Goal: Task Accomplishment & Management: Complete application form

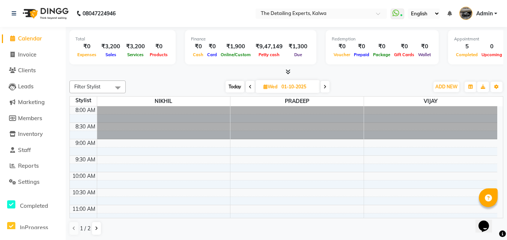
click at [237, 86] on span "Today" at bounding box center [234, 87] width 19 height 12
type input "02-10-2025"
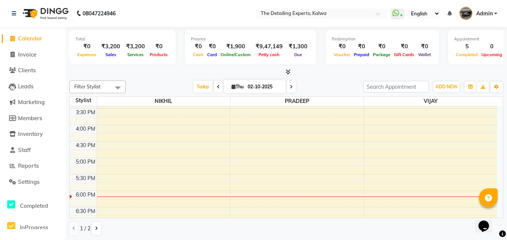
scroll to position [317, 0]
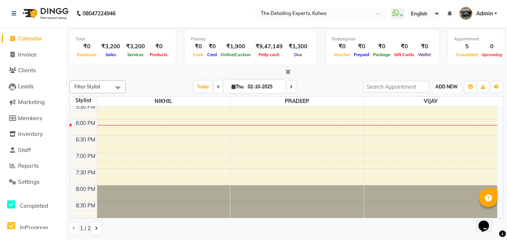
click at [442, 85] on span "ADD NEW" at bounding box center [446, 87] width 22 height 6
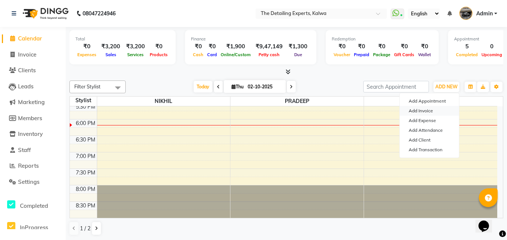
click at [418, 108] on link "Add Invoice" at bounding box center [428, 111] width 59 height 10
select select "service"
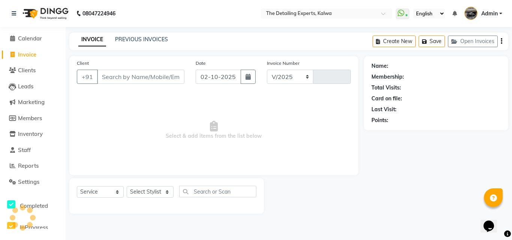
select select "7451"
type input "0363"
click at [165, 77] on input "Client" at bounding box center [140, 77] width 87 height 14
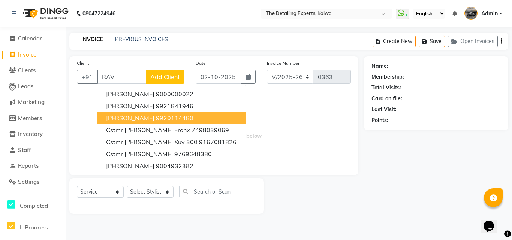
click at [166, 118] on ngb-highlight "9920114480" at bounding box center [174, 117] width 37 height 7
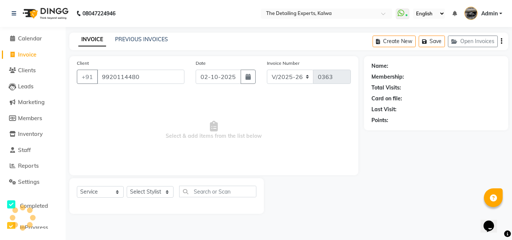
type input "9920114480"
select select "1: Object"
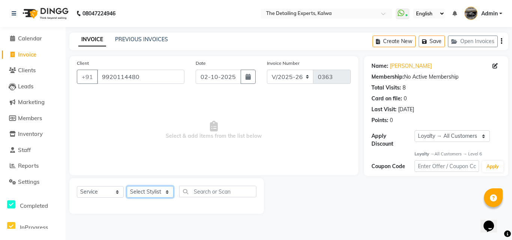
click at [172, 188] on select "Select Stylist NIKHIL [PERSON_NAME] [PERSON_NAME]" at bounding box center [150, 192] width 47 height 12
select select "65222"
click at [127, 186] on select "Select Stylist NIKHIL [PERSON_NAME] [PERSON_NAME]" at bounding box center [150, 192] width 47 height 12
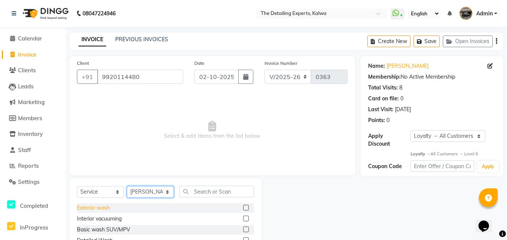
scroll to position [60, 0]
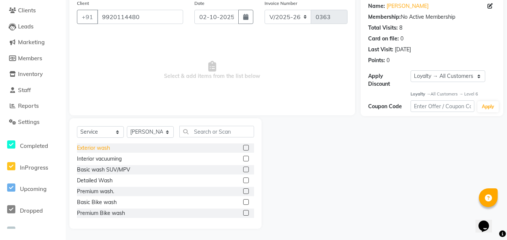
click at [99, 149] on div "Exterior wash" at bounding box center [93, 148] width 33 height 8
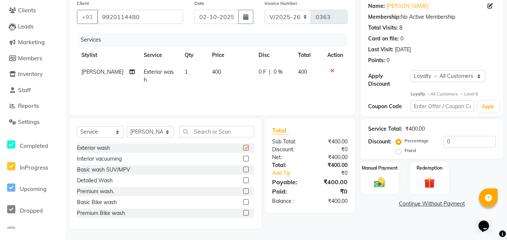
checkbox input "false"
click at [394, 178] on div "Manual Payment" at bounding box center [380, 178] width 40 height 33
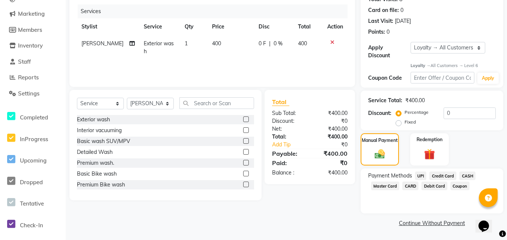
scroll to position [0, 0]
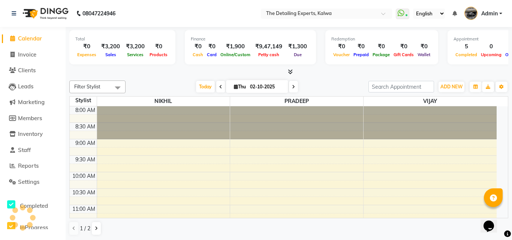
click at [37, 41] on span "Calendar" at bounding box center [30, 38] width 24 height 7
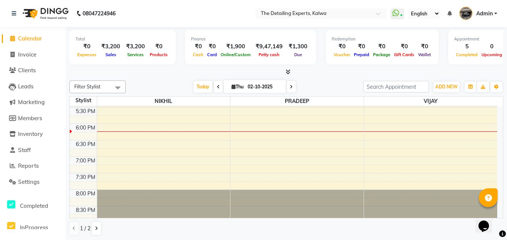
scroll to position [317, 0]
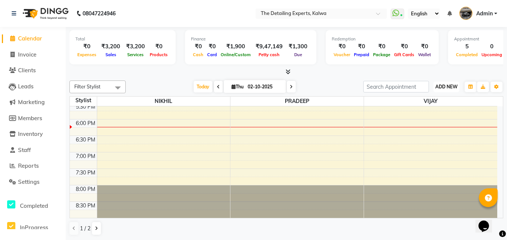
click at [443, 85] on span "ADD NEW" at bounding box center [446, 87] width 22 height 6
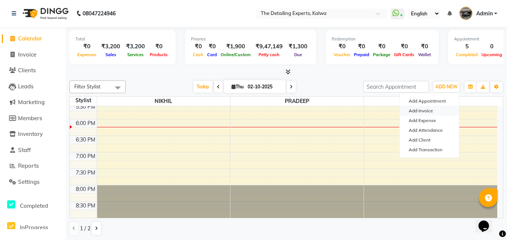
click at [424, 111] on link "Add Invoice" at bounding box center [428, 111] width 59 height 10
select select "service"
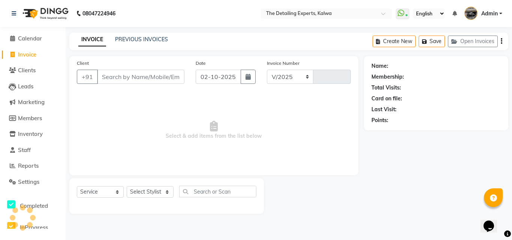
select select "7451"
type input "0363"
click at [24, 39] on span "Calendar" at bounding box center [30, 38] width 24 height 7
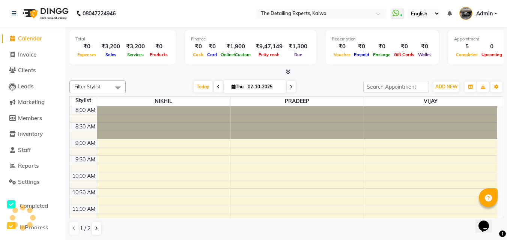
scroll to position [303, 0]
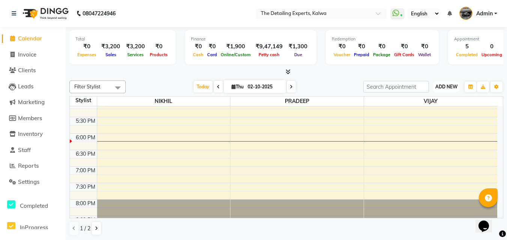
click at [446, 90] on button "ADD NEW Toggle Dropdown" at bounding box center [446, 87] width 26 height 10
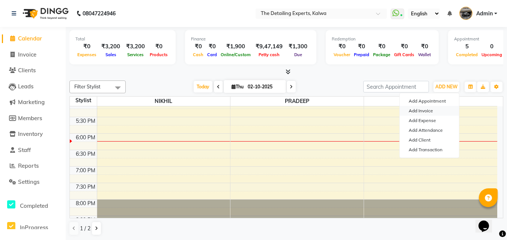
click at [426, 111] on link "Add Invoice" at bounding box center [428, 111] width 59 height 10
select select "7451"
select select "service"
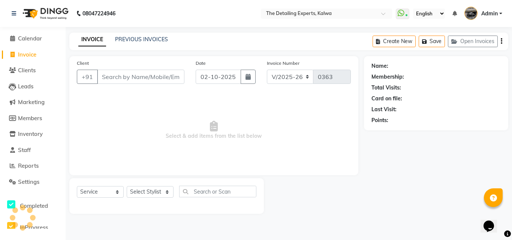
click at [142, 76] on input "Client" at bounding box center [140, 77] width 87 height 14
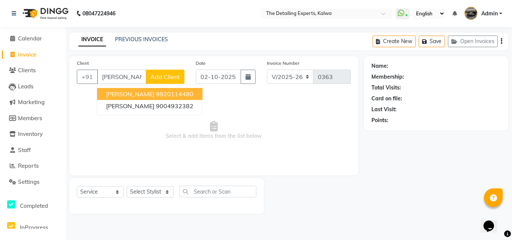
click at [162, 93] on ngb-highlight "9920114480" at bounding box center [174, 93] width 37 height 7
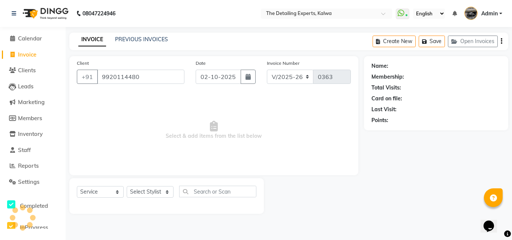
type input "9920114480"
select select "1: Object"
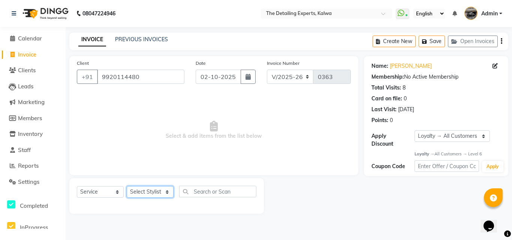
click at [146, 196] on select "Select Stylist NIKHIL [PERSON_NAME] [PERSON_NAME]" at bounding box center [150, 192] width 47 height 12
select select "65222"
click at [127, 186] on select "Select Stylist NIKHIL [PERSON_NAME] [PERSON_NAME]" at bounding box center [150, 192] width 47 height 12
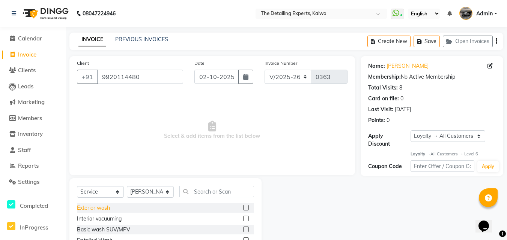
click at [102, 205] on div "Exterior wash" at bounding box center [93, 208] width 33 height 8
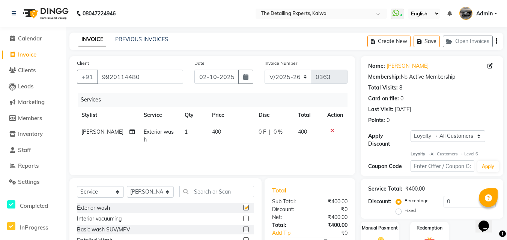
checkbox input "false"
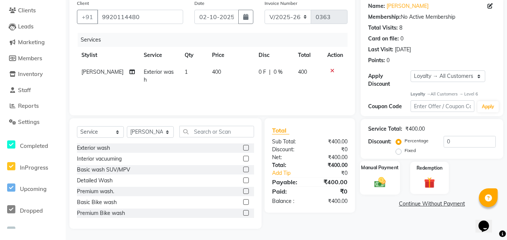
click at [387, 187] on img at bounding box center [379, 182] width 18 height 13
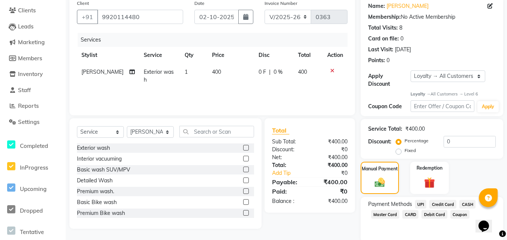
click at [419, 205] on span "UPI" at bounding box center [421, 204] width 12 height 9
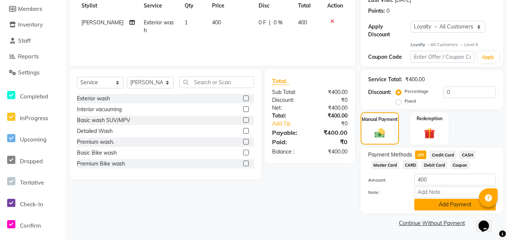
click at [426, 207] on button "Add Payment" at bounding box center [454, 205] width 81 height 12
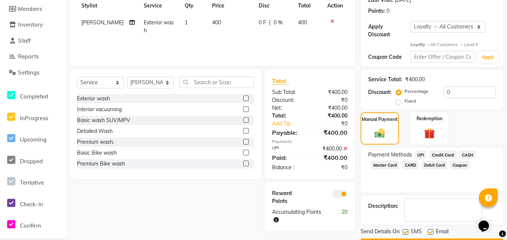
click at [339, 194] on span at bounding box center [339, 193] width 15 height 7
click at [347, 195] on input "checkbox" at bounding box center [347, 195] width 0 height 0
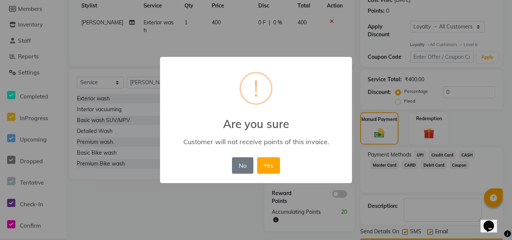
drag, startPoint x: 276, startPoint y: 165, endPoint x: 294, endPoint y: 169, distance: 19.1
click at [275, 165] on button "Yes" at bounding box center [268, 165] width 23 height 16
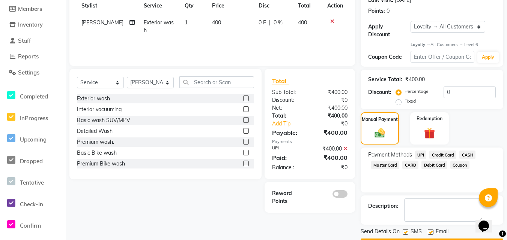
scroll to position [131, 0]
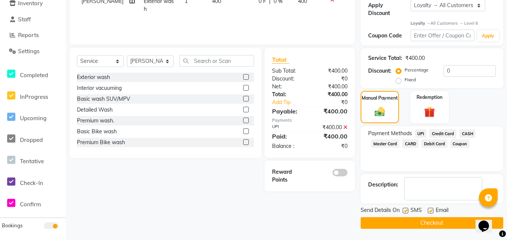
click at [417, 226] on button "Checkout" at bounding box center [431, 223] width 142 height 12
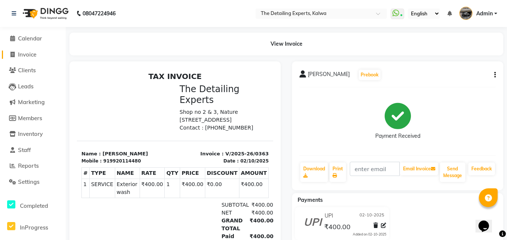
click at [32, 58] on span "Invoice" at bounding box center [27, 54] width 18 height 7
select select "service"
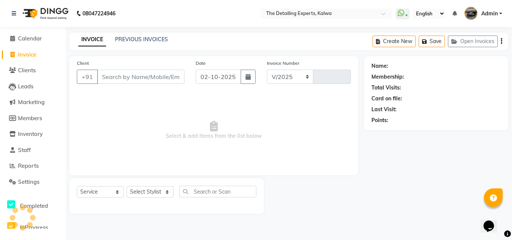
select select "7451"
type input "0364"
click at [164, 75] on input "Client" at bounding box center [140, 77] width 87 height 14
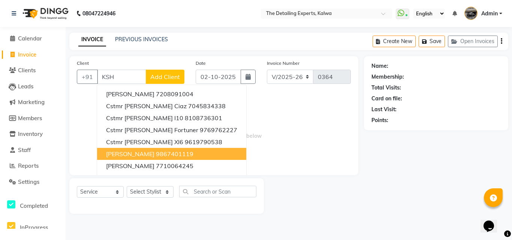
click at [172, 153] on ngb-highlight "9867401119" at bounding box center [174, 153] width 37 height 7
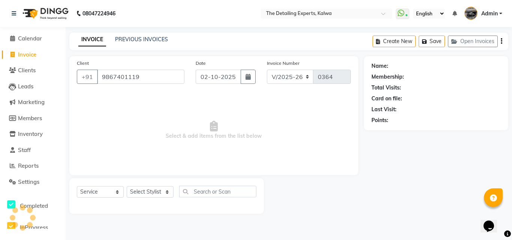
type input "9867401119"
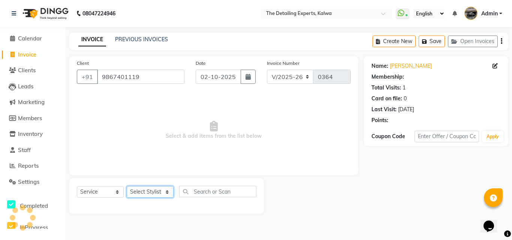
click at [153, 190] on select "Select Stylist NIKHIL [PERSON_NAME] [PERSON_NAME]" at bounding box center [150, 192] width 47 height 12
select select "65222"
click at [127, 186] on select "Select Stylist NIKHIL [PERSON_NAME] [PERSON_NAME]" at bounding box center [150, 192] width 47 height 12
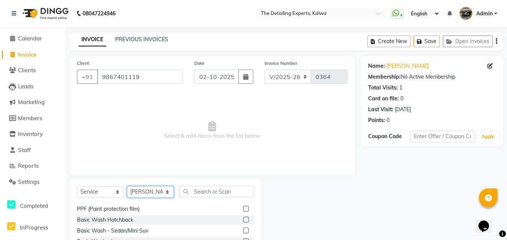
scroll to position [37, 0]
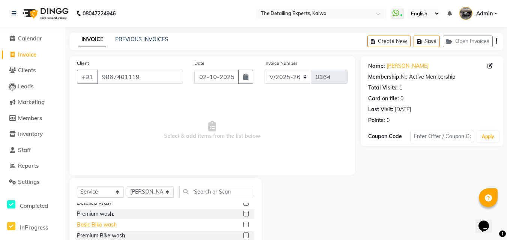
click at [103, 223] on div "Basic Bike wash" at bounding box center [97, 225] width 40 height 8
checkbox input "false"
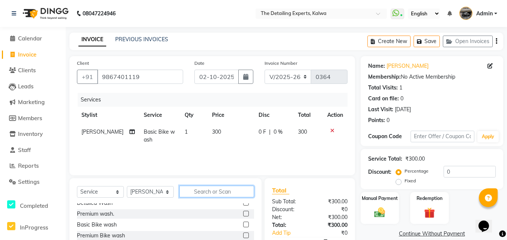
click at [197, 193] on input "text" at bounding box center [216, 192] width 75 height 12
click at [27, 180] on span "Settings" at bounding box center [28, 181] width 21 height 7
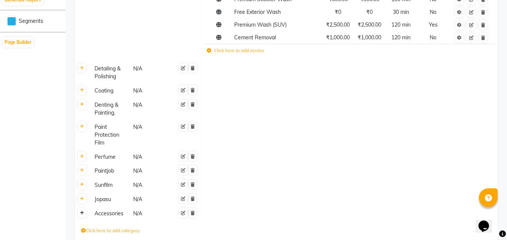
scroll to position [420, 0]
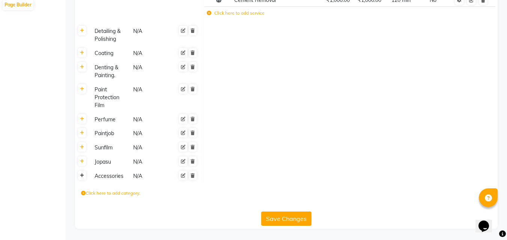
click at [79, 175] on link at bounding box center [82, 175] width 8 height 9
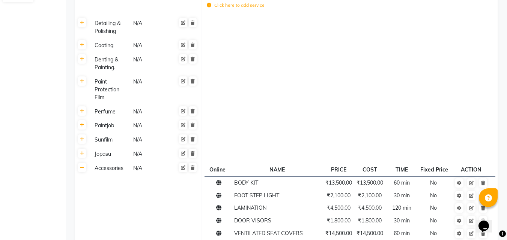
scroll to position [562, 0]
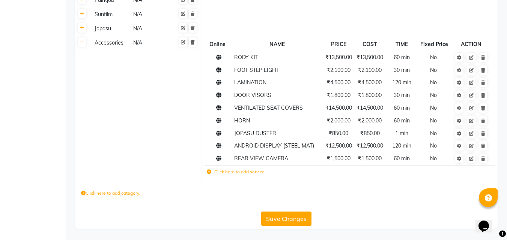
click at [209, 174] on icon at bounding box center [209, 172] width 4 height 4
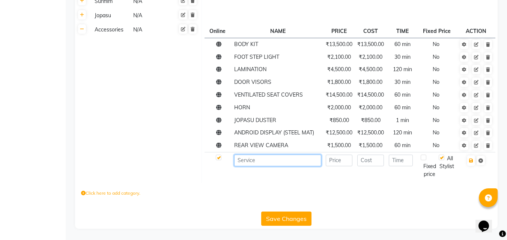
click at [239, 166] on input at bounding box center [277, 161] width 87 height 12
type input "WIPER"
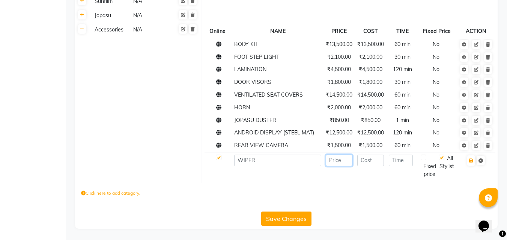
click at [340, 166] on input "number" at bounding box center [338, 161] width 27 height 12
type input "850"
type input "10"
click at [470, 166] on button "button" at bounding box center [471, 161] width 8 height 10
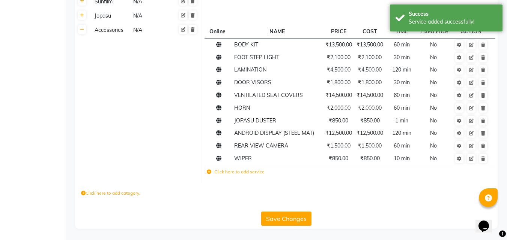
click at [280, 219] on button "Save Changes" at bounding box center [286, 219] width 50 height 14
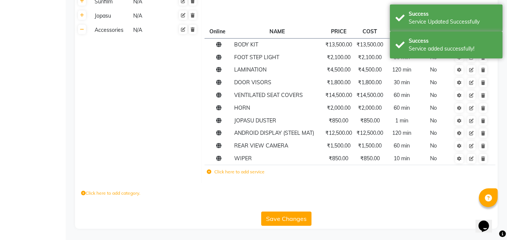
scroll to position [0, 0]
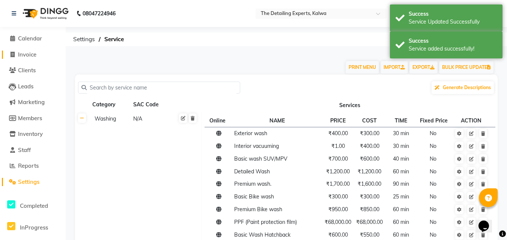
click at [28, 56] on span "Invoice" at bounding box center [27, 54] width 18 height 7
select select "service"
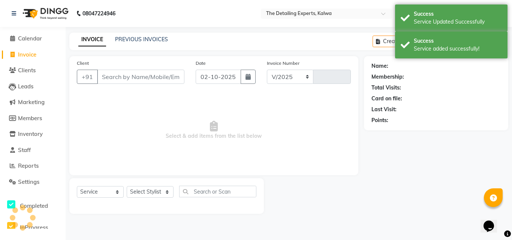
select select "7451"
type input "0364"
click at [102, 75] on input "Client" at bounding box center [140, 77] width 87 height 14
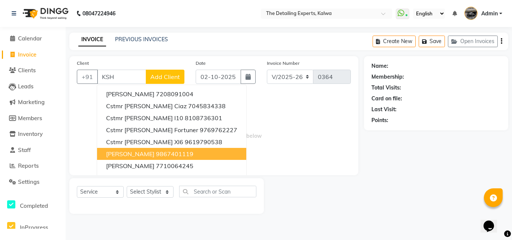
click at [136, 158] on button "[PERSON_NAME] 9867401119" at bounding box center [171, 154] width 149 height 12
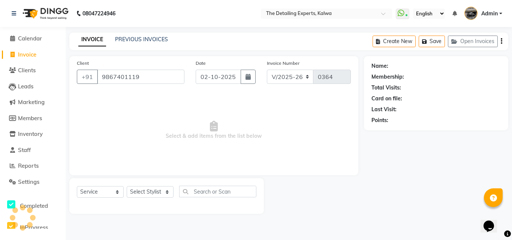
type input "9867401119"
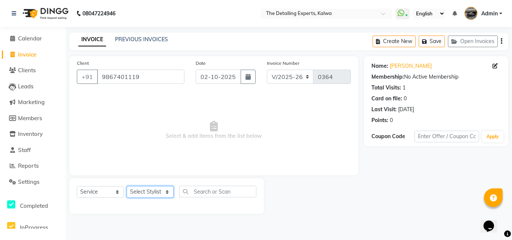
click at [147, 189] on select "Select Stylist NIKHIL [PERSON_NAME] [PERSON_NAME]" at bounding box center [150, 192] width 47 height 12
select select "65222"
click at [127, 186] on select "Select Stylist NIKHIL [PERSON_NAME] [PERSON_NAME]" at bounding box center [150, 192] width 47 height 12
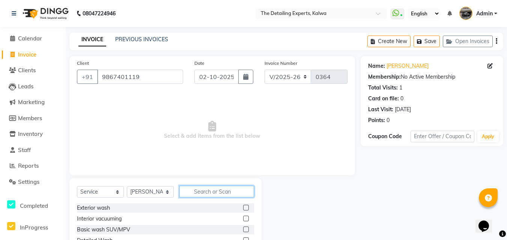
click at [212, 190] on input "text" at bounding box center [216, 192] width 75 height 12
type input "BIK"
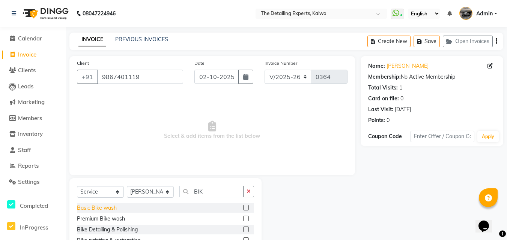
click at [109, 211] on div "Basic Bike wash" at bounding box center [97, 208] width 40 height 8
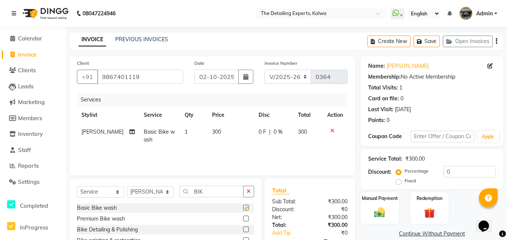
checkbox input "false"
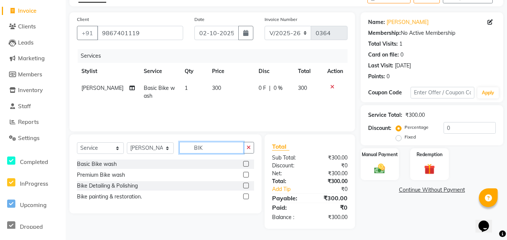
click at [208, 151] on input "BIK" at bounding box center [211, 148] width 64 height 12
type input "WIP"
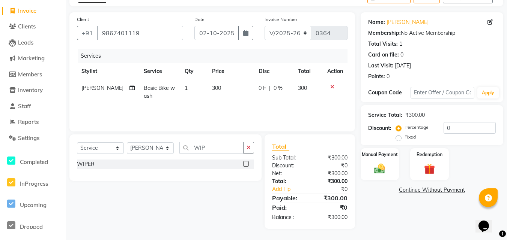
drag, startPoint x: 84, startPoint y: 164, endPoint x: 89, endPoint y: 158, distance: 7.2
click at [85, 164] on div "WIPER" at bounding box center [86, 164] width 18 height 8
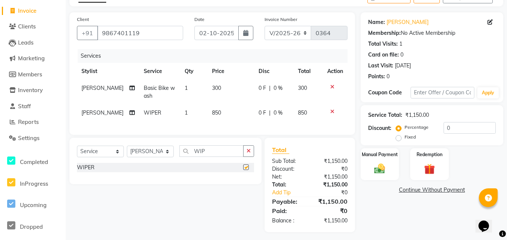
checkbox input "false"
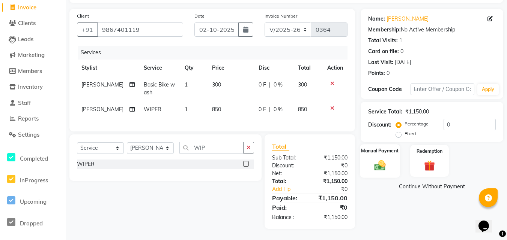
click at [383, 159] on img at bounding box center [379, 165] width 18 height 13
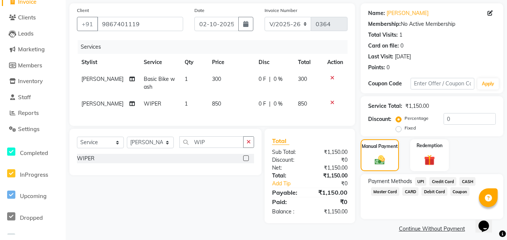
click at [415, 181] on span "UPI" at bounding box center [421, 181] width 12 height 9
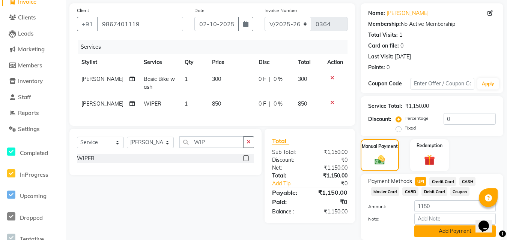
click at [432, 226] on button "Add Payment" at bounding box center [454, 232] width 81 height 12
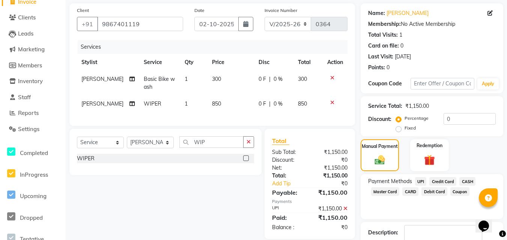
scroll to position [79, 0]
